Goal: Check status: Check status

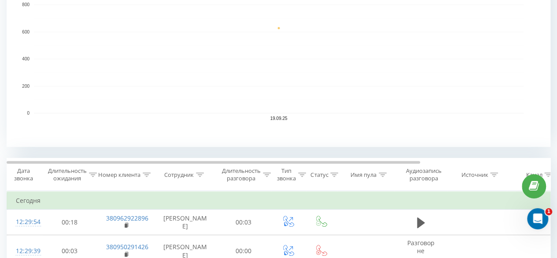
scroll to position [93, 0]
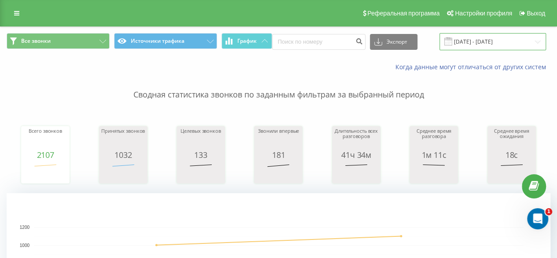
click at [469, 40] on input "[DATE] - [DATE]" at bounding box center [493, 41] width 107 height 17
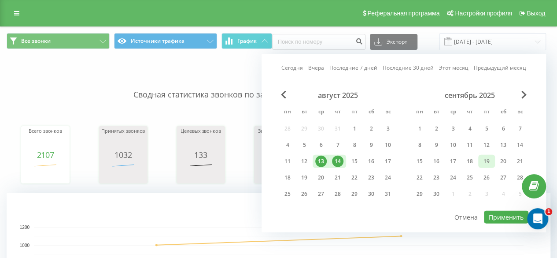
click at [489, 162] on div "19" at bounding box center [486, 160] width 11 height 11
click at [506, 214] on button "Применить" at bounding box center [506, 217] width 44 height 13
type input "[DATE] - [DATE]"
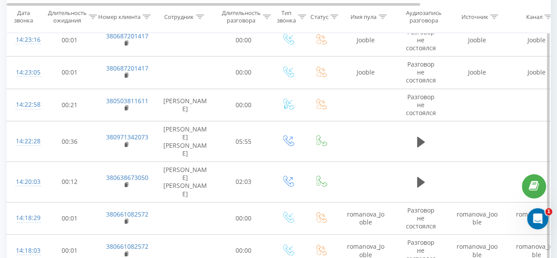
scroll to position [1938, 0]
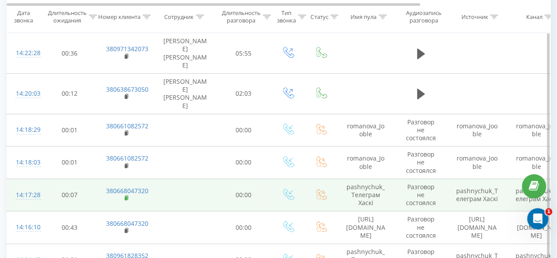
click at [125, 196] on rect at bounding box center [126, 198] width 3 height 4
